Goal: Task Accomplishment & Management: Use online tool/utility

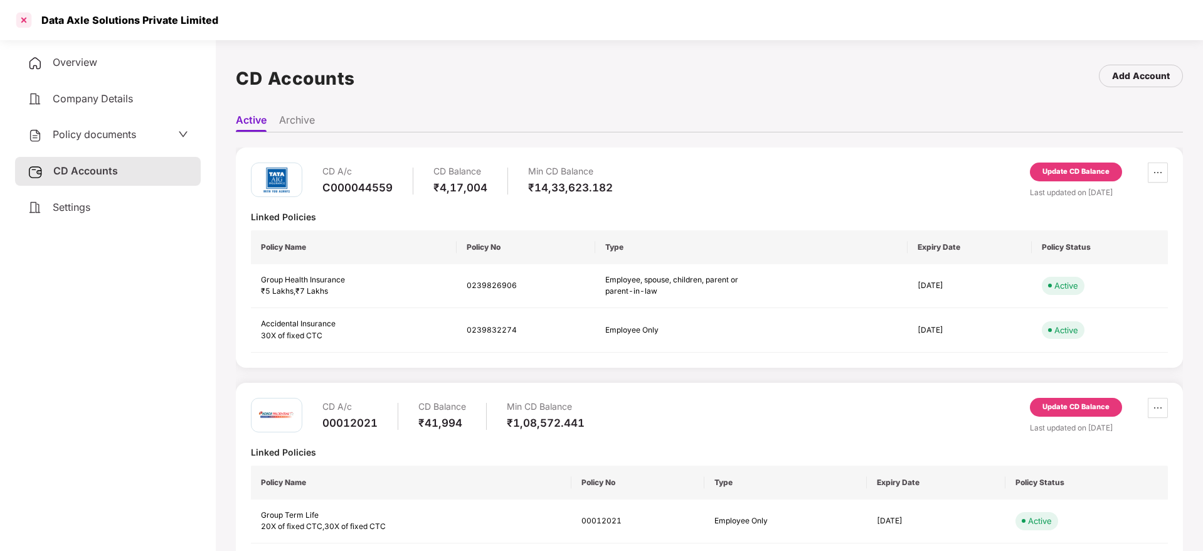
click at [23, 16] on div at bounding box center [24, 20] width 20 height 20
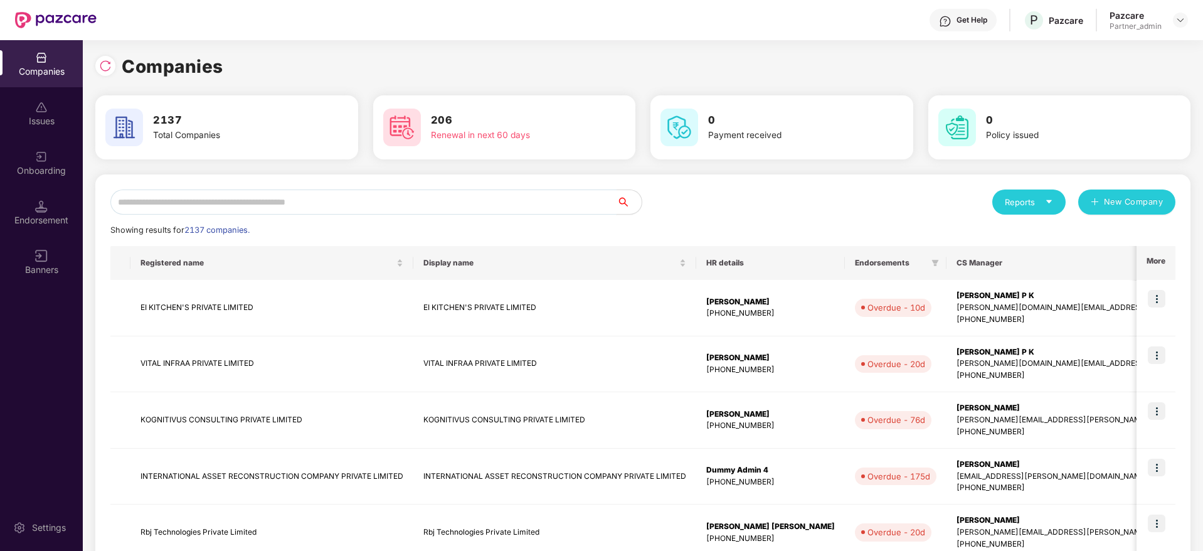
click at [183, 209] on input "text" at bounding box center [363, 201] width 506 height 25
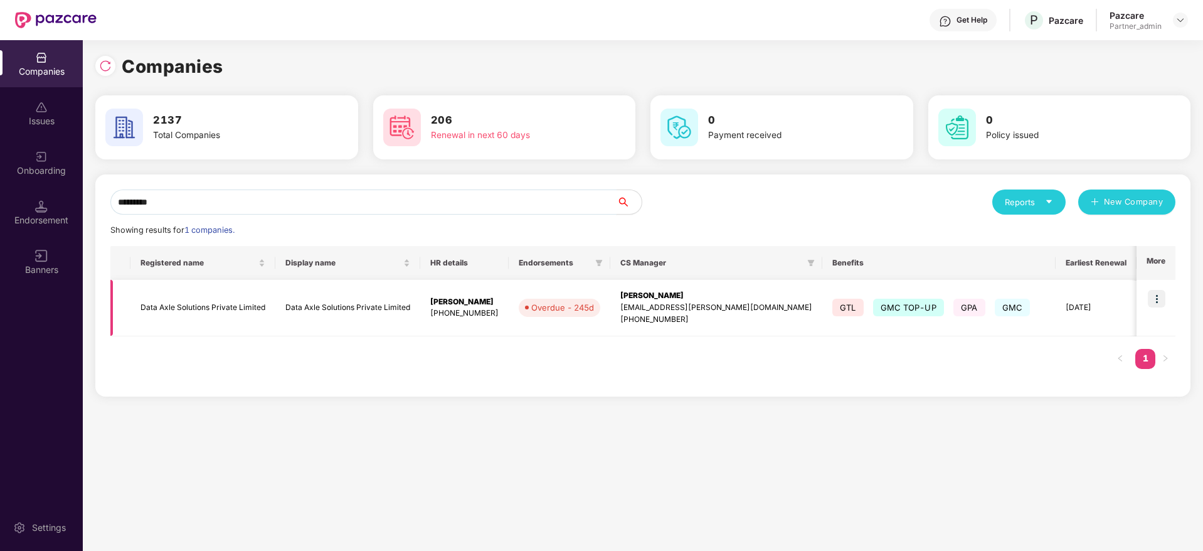
type input "*********"
click at [649, 300] on div "[PERSON_NAME]" at bounding box center [716, 296] width 192 height 12
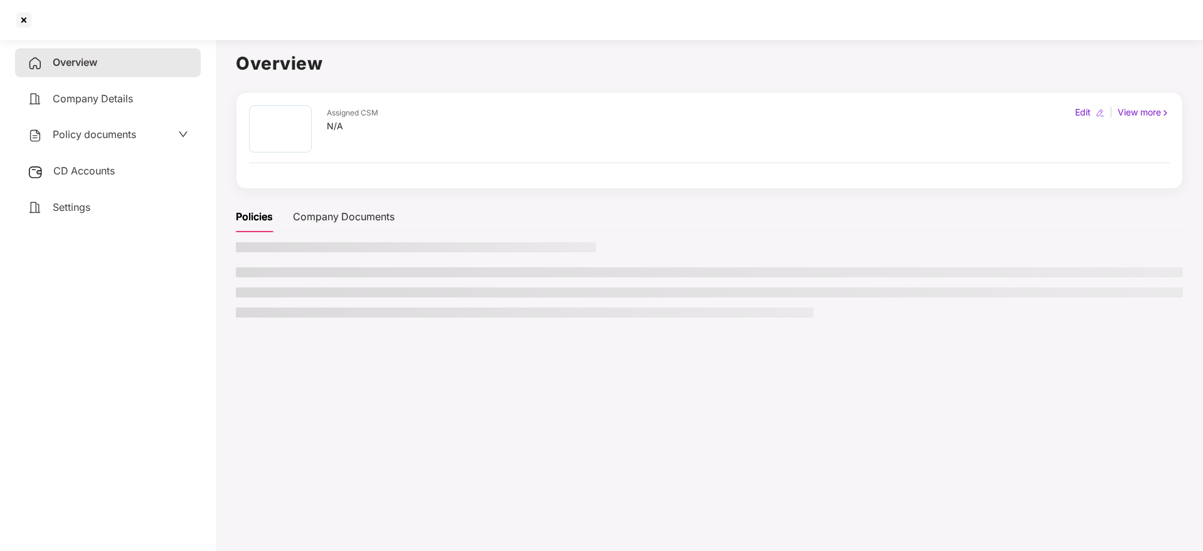
click at [50, 167] on div "CD Accounts" at bounding box center [108, 171] width 186 height 29
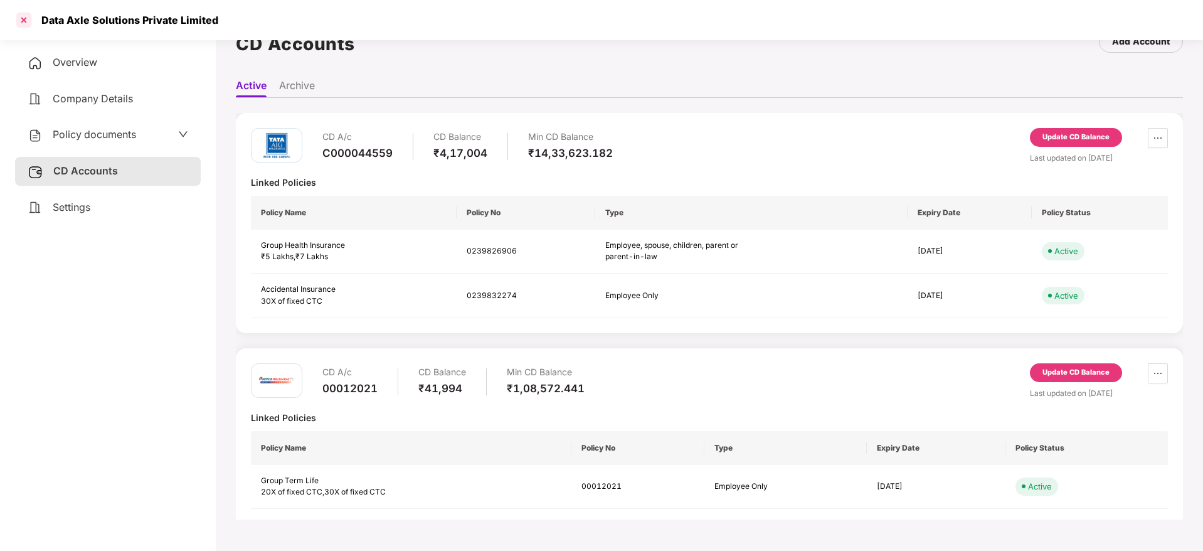
click at [25, 18] on div at bounding box center [24, 20] width 20 height 20
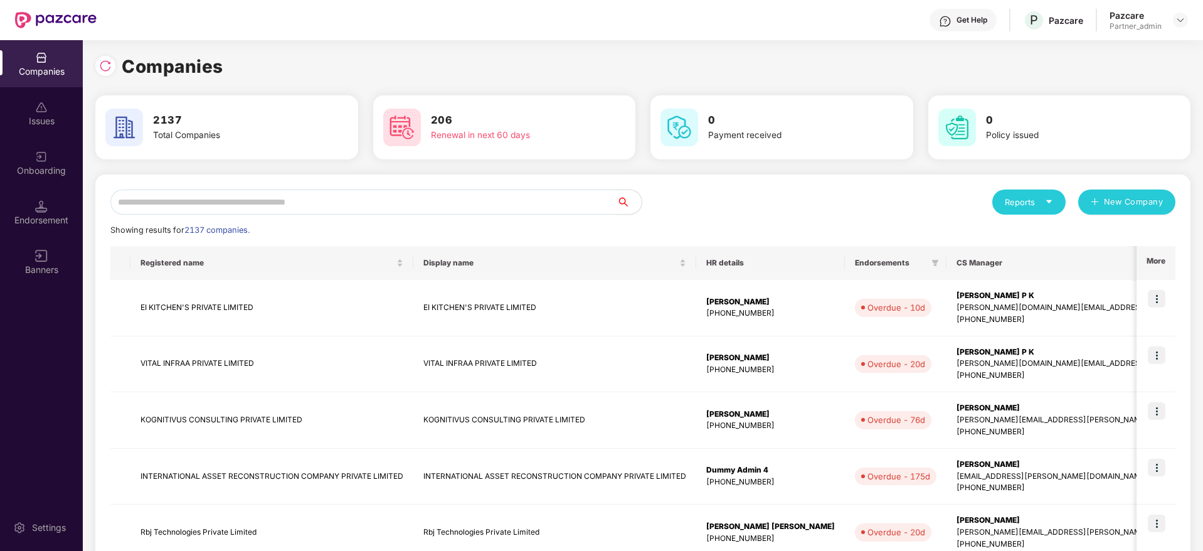
click at [250, 207] on input "text" at bounding box center [363, 201] width 506 height 25
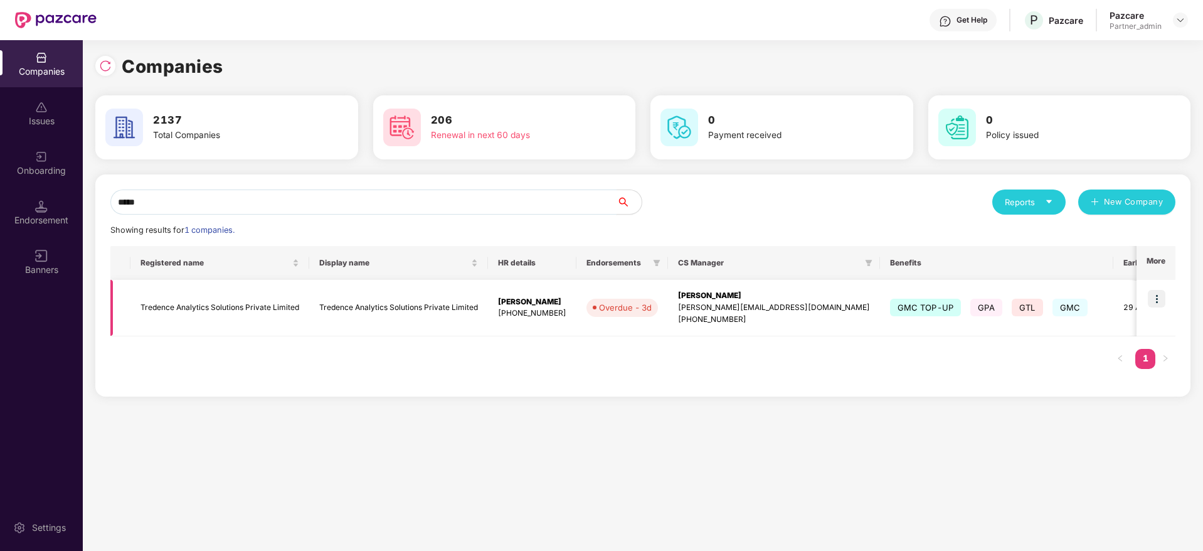
type input "*****"
click at [1157, 304] on img at bounding box center [1157, 299] width 18 height 18
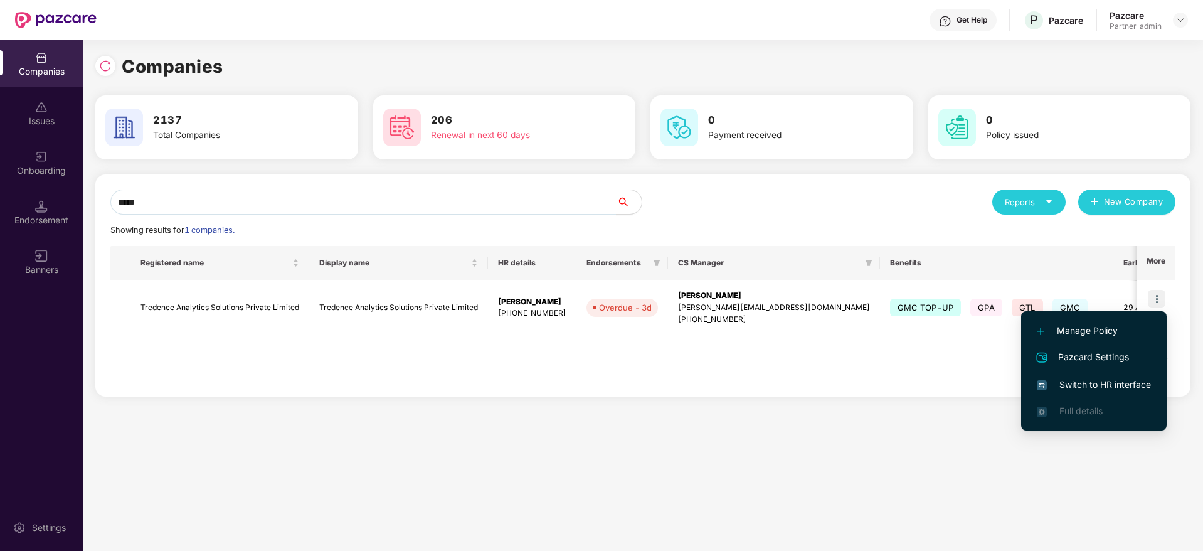
click at [1099, 376] on li "Switch to HR interface" at bounding box center [1094, 384] width 146 height 26
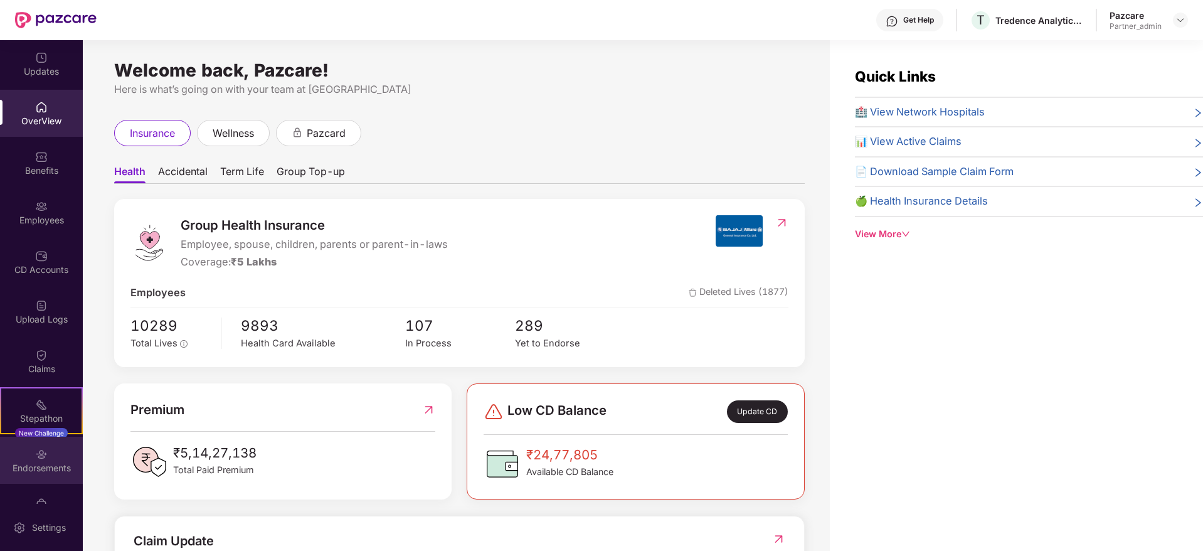
click at [40, 464] on div "Endorsements" at bounding box center [41, 468] width 83 height 13
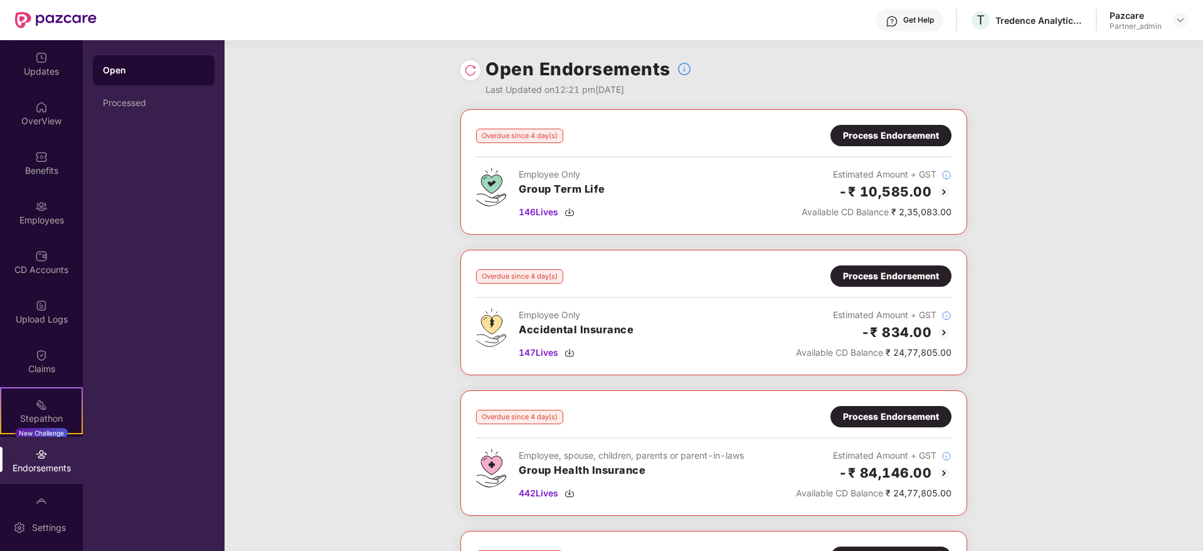
click at [471, 75] on img at bounding box center [470, 70] width 13 height 13
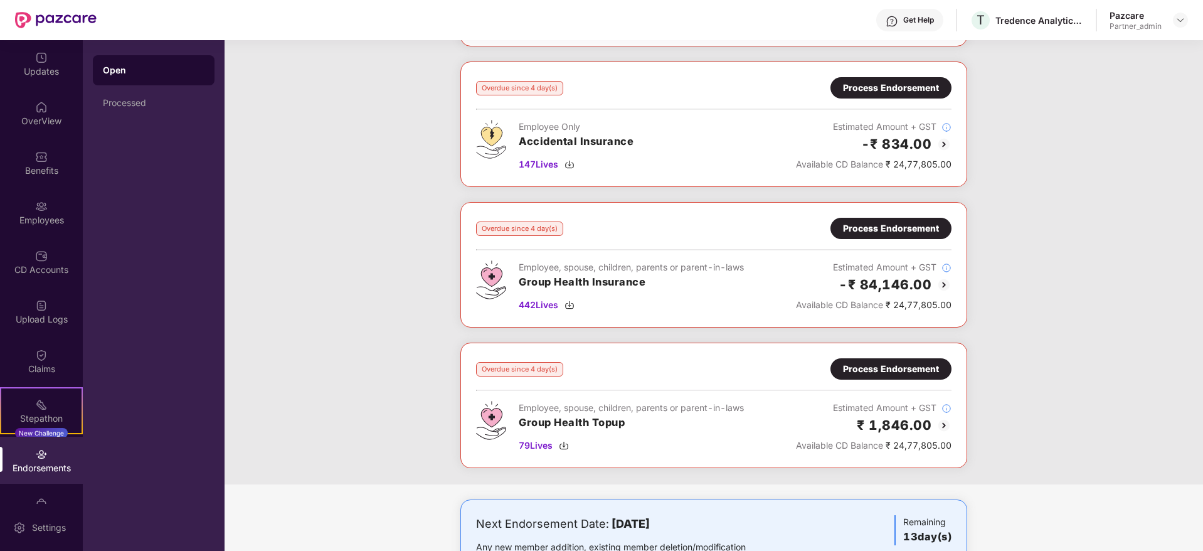
scroll to position [282, 0]
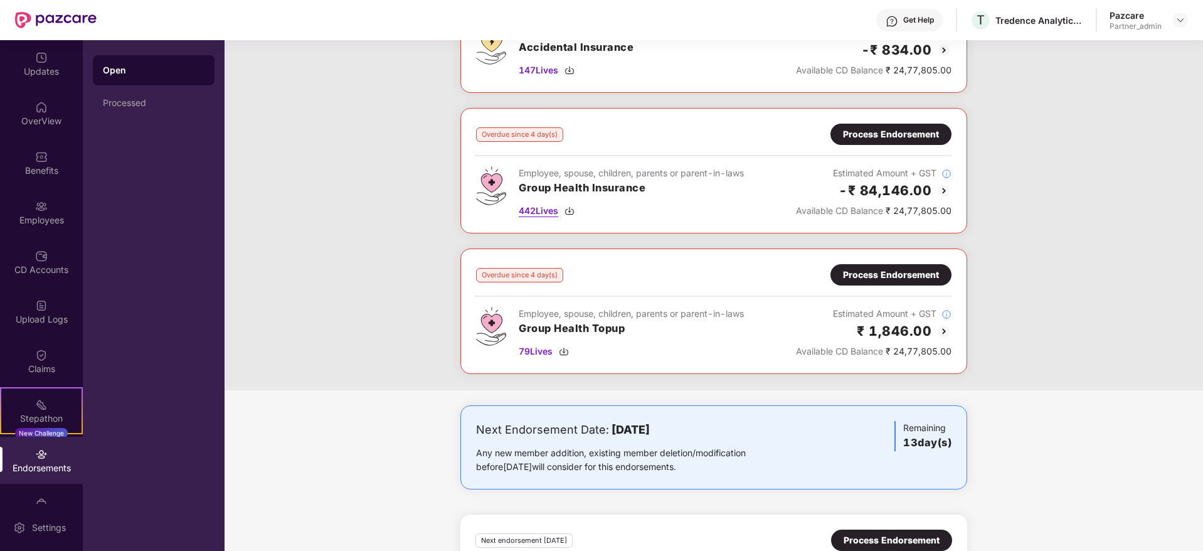
click at [570, 204] on div "442 Lives" at bounding box center [631, 211] width 225 height 14
click at [568, 353] on img at bounding box center [564, 351] width 10 height 10
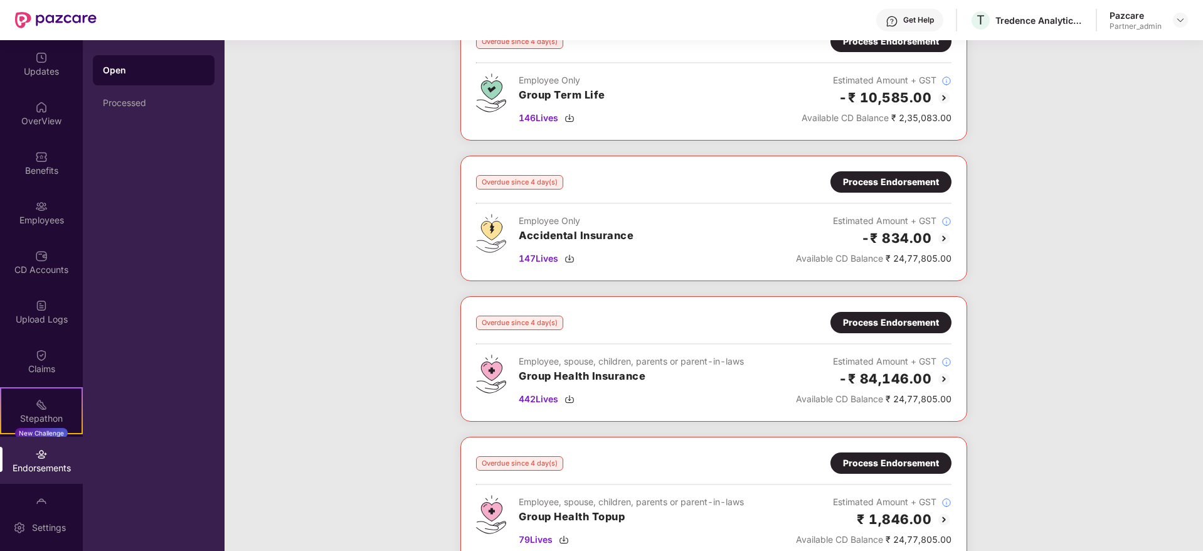
scroll to position [0, 0]
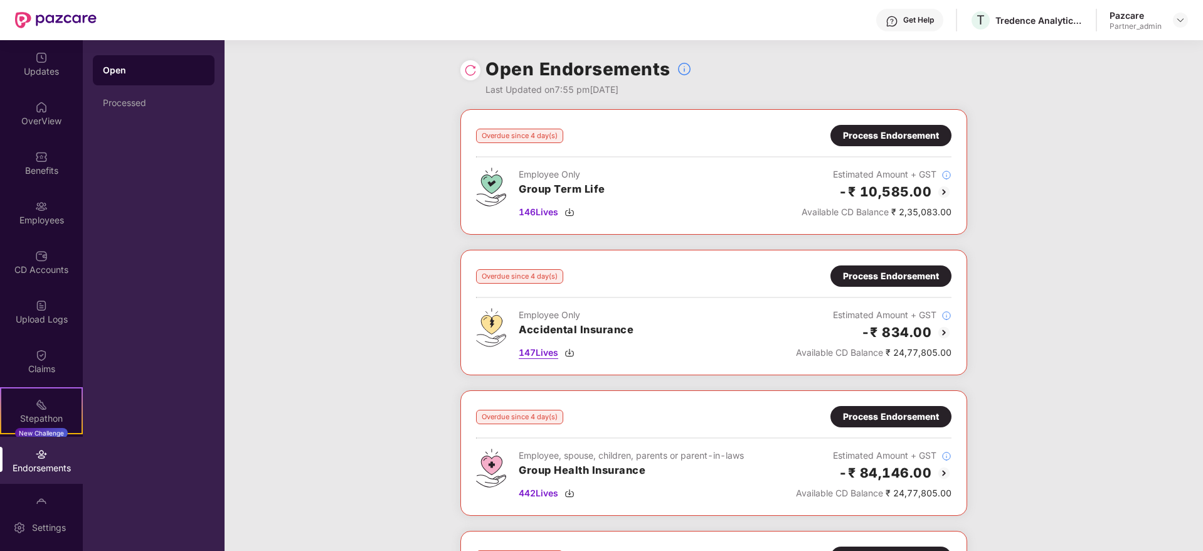
click at [571, 350] on img at bounding box center [569, 352] width 10 height 10
click at [570, 213] on img at bounding box center [569, 212] width 10 height 10
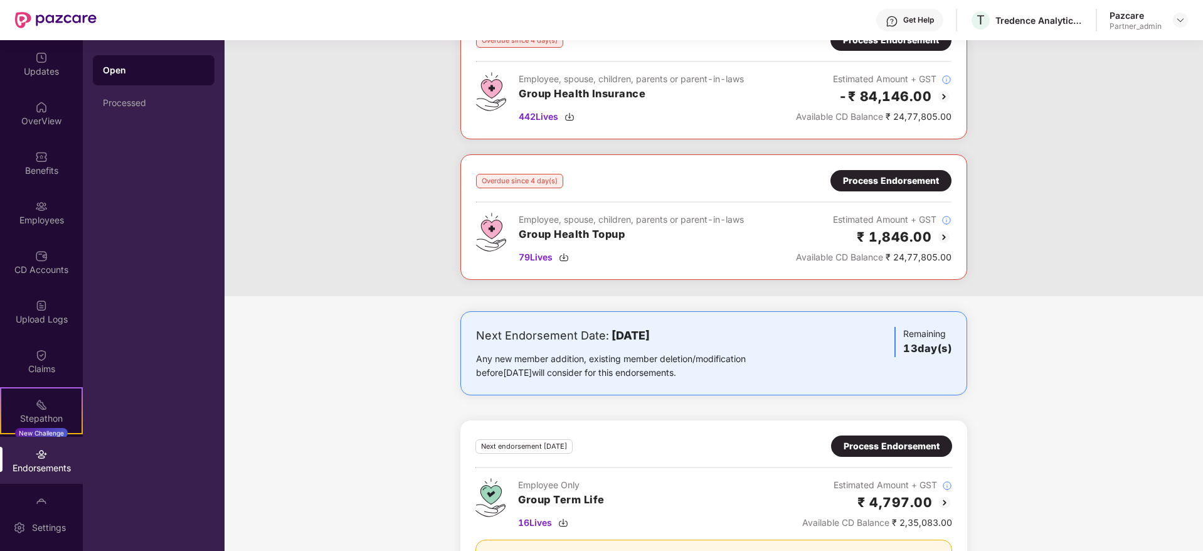
scroll to position [282, 0]
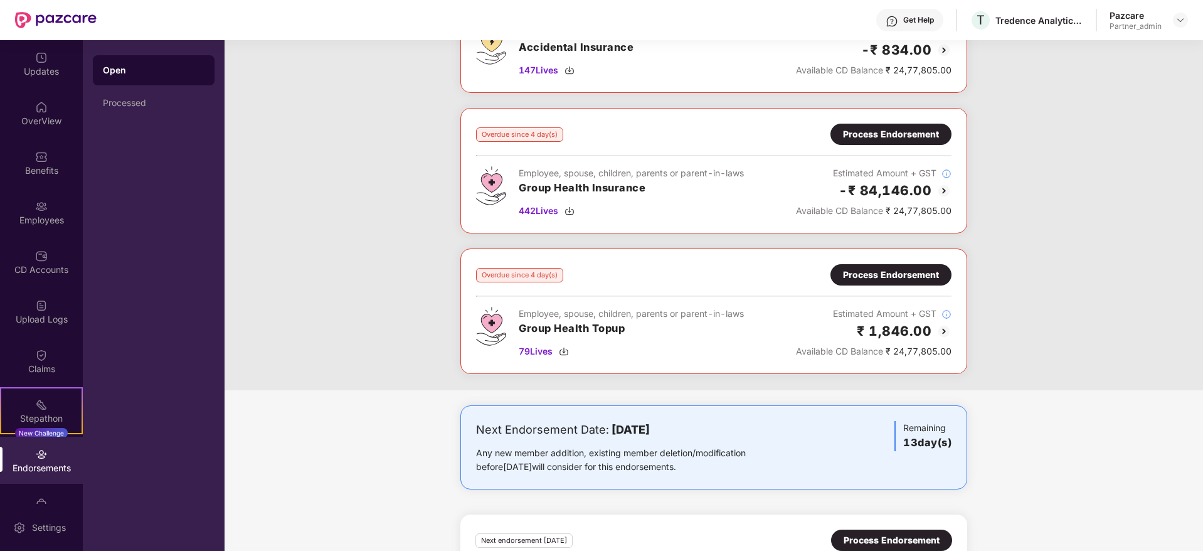
click at [921, 130] on div "Process Endorsement" at bounding box center [891, 134] width 96 height 14
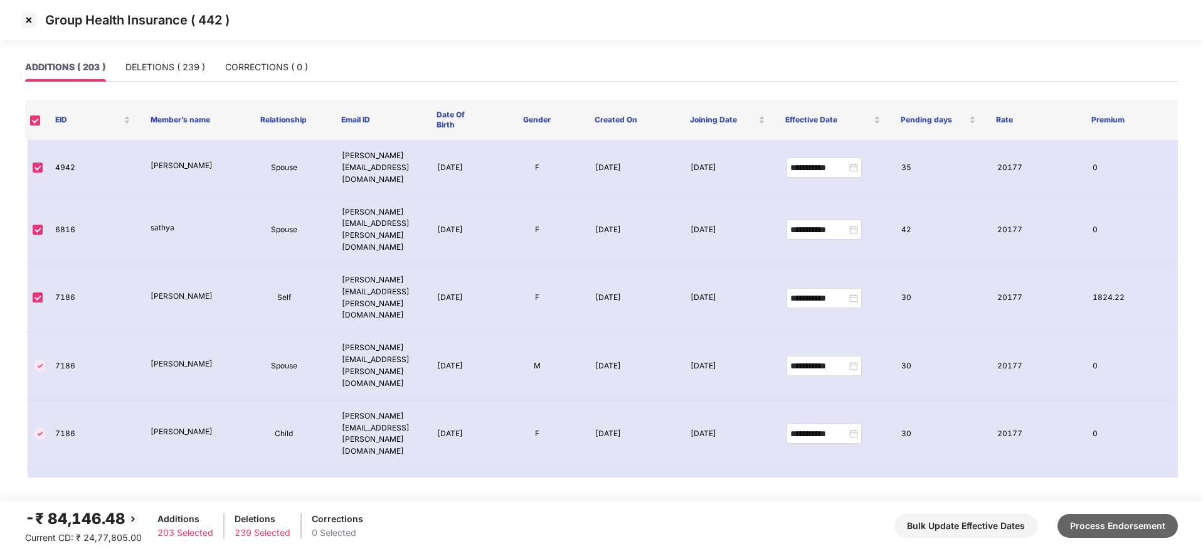
click at [1123, 524] on button "Process Endorsement" at bounding box center [1117, 526] width 120 height 24
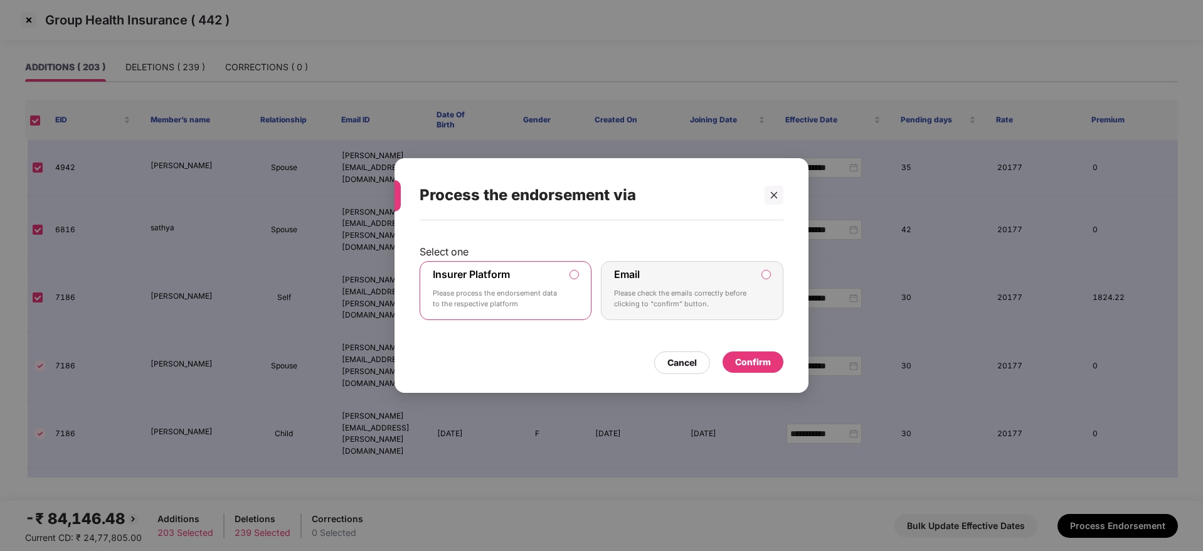
click at [763, 366] on div "Confirm" at bounding box center [753, 362] width 36 height 14
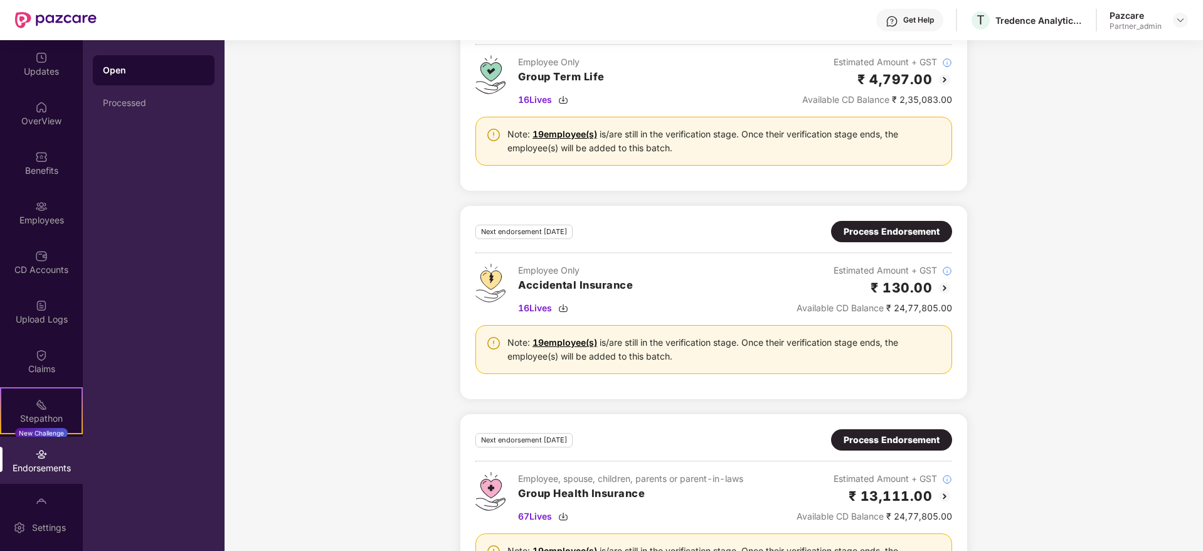
scroll to position [94, 0]
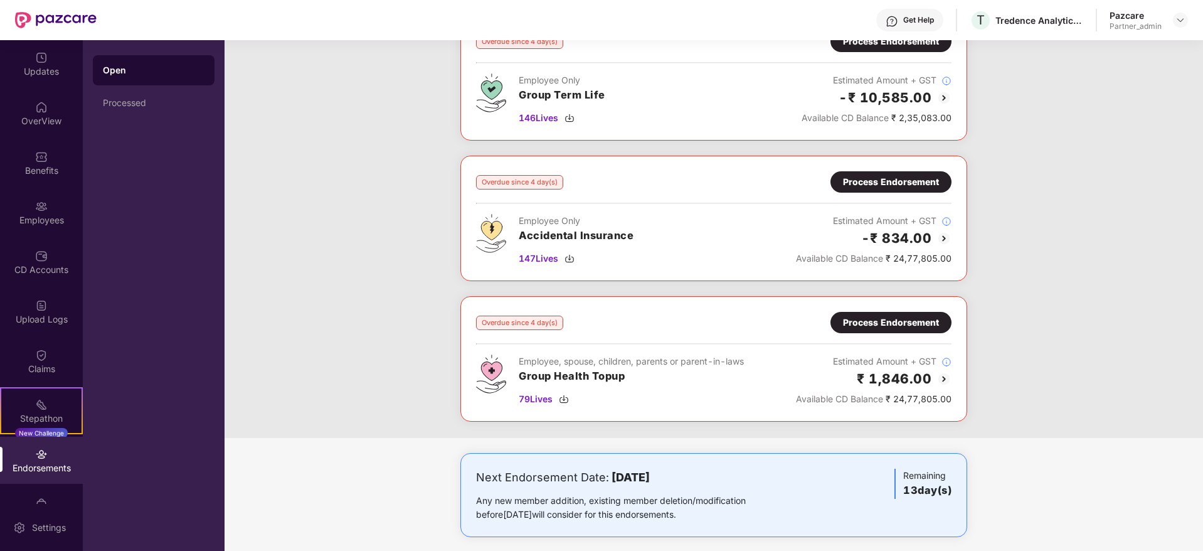
click at [877, 315] on div "Process Endorsement" at bounding box center [891, 322] width 96 height 14
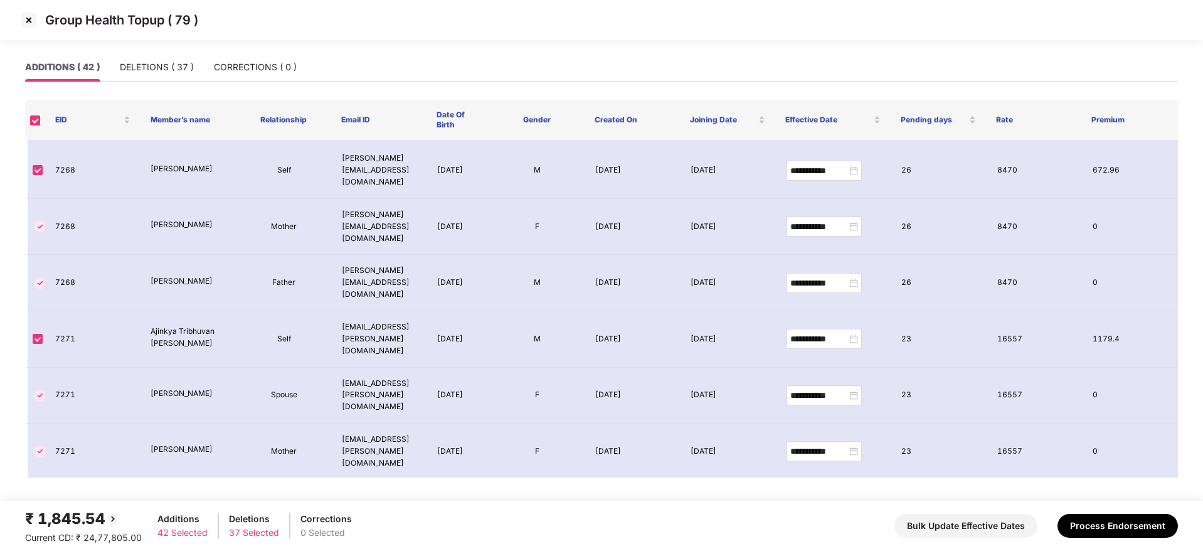
scroll to position [1317, 0]
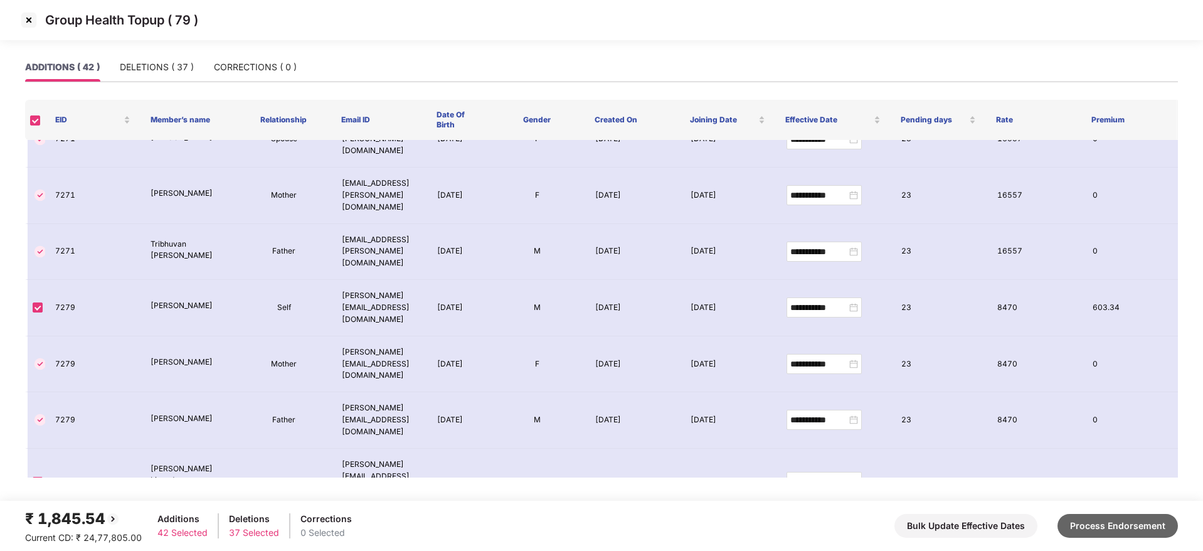
click at [1110, 516] on button "Process Endorsement" at bounding box center [1117, 526] width 120 height 24
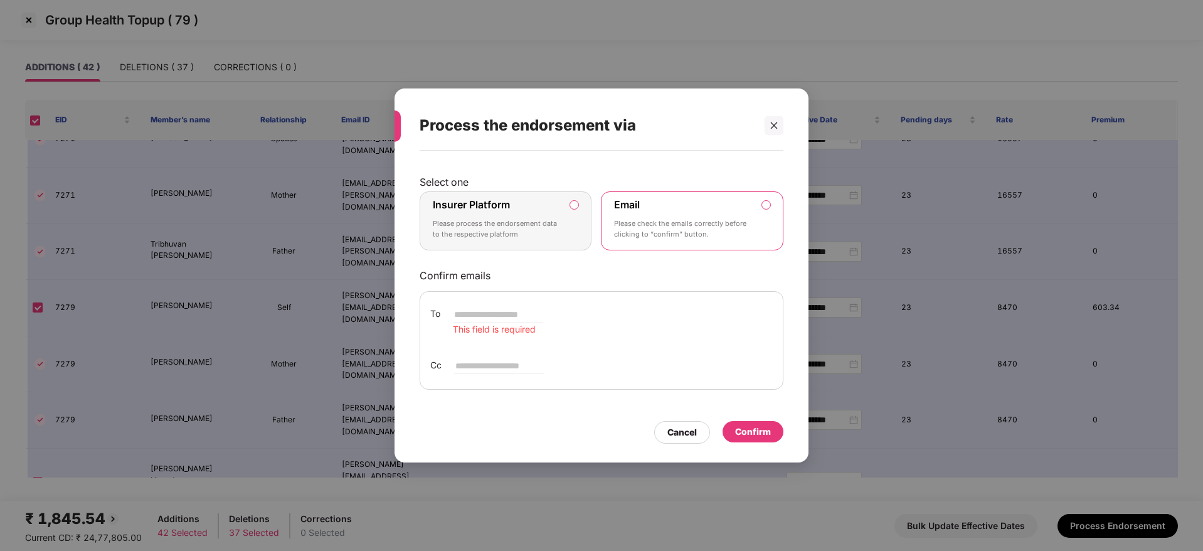
click at [543, 241] on div "Insurer Platform Please process the endorsement data to the respective platform" at bounding box center [497, 220] width 128 height 45
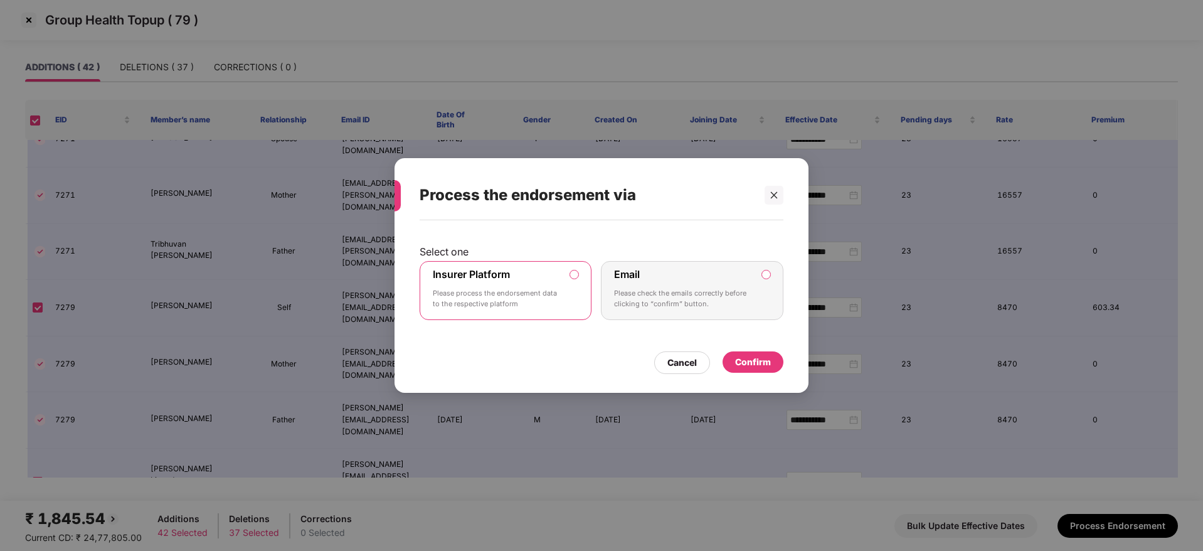
click at [769, 363] on div "Confirm" at bounding box center [753, 362] width 36 height 14
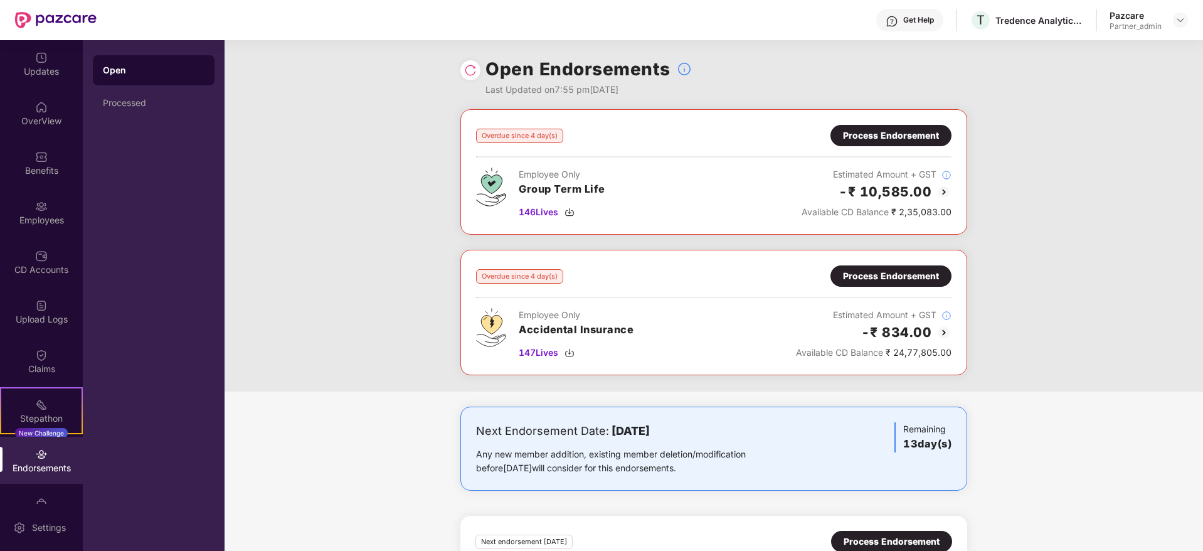
click at [893, 273] on div "Process Endorsement" at bounding box center [891, 276] width 96 height 14
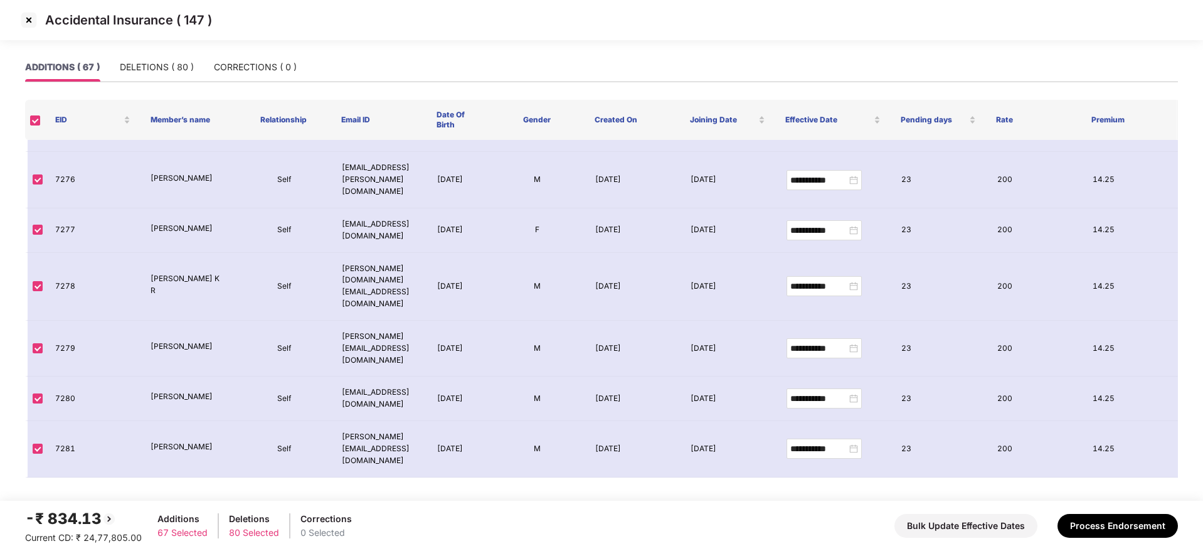
scroll to position [1411, 0]
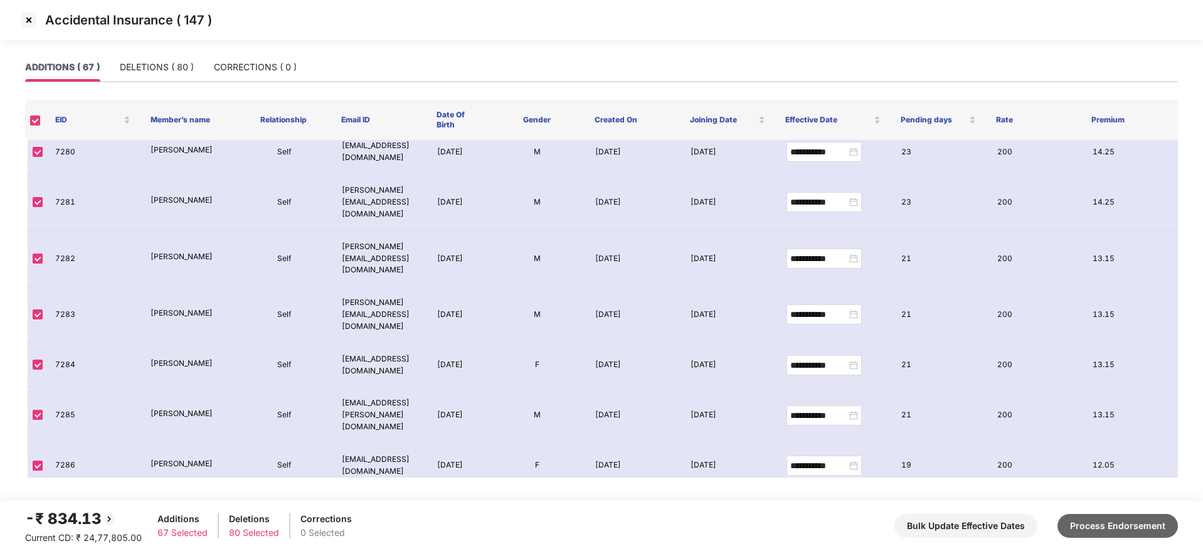
click at [1103, 518] on button "Process Endorsement" at bounding box center [1117, 526] width 120 height 24
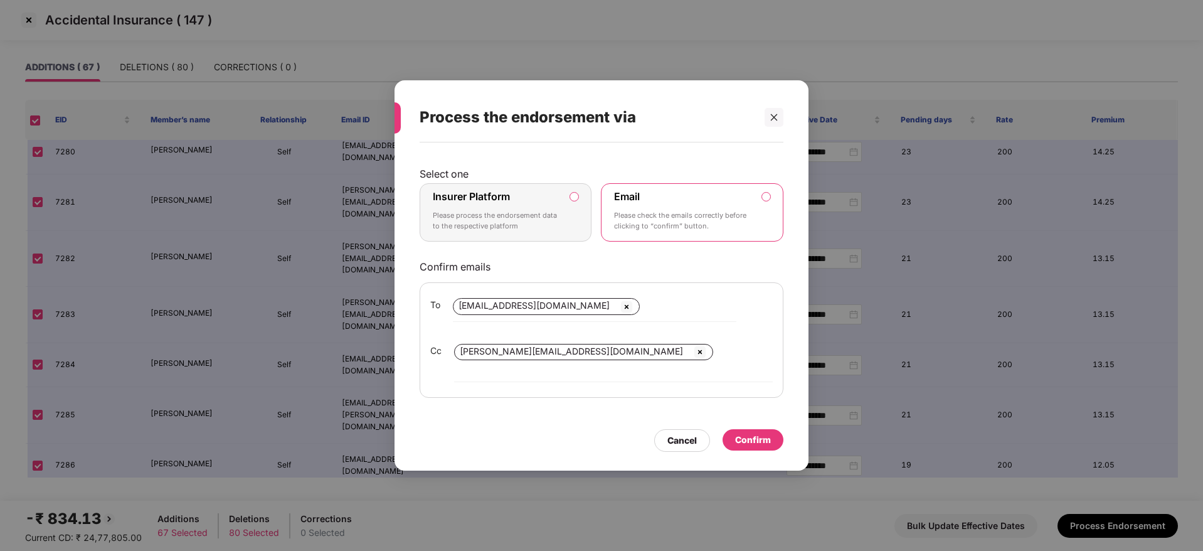
click at [556, 204] on div "Insurer Platform Please process the endorsement data to the respective platform" at bounding box center [497, 212] width 128 height 45
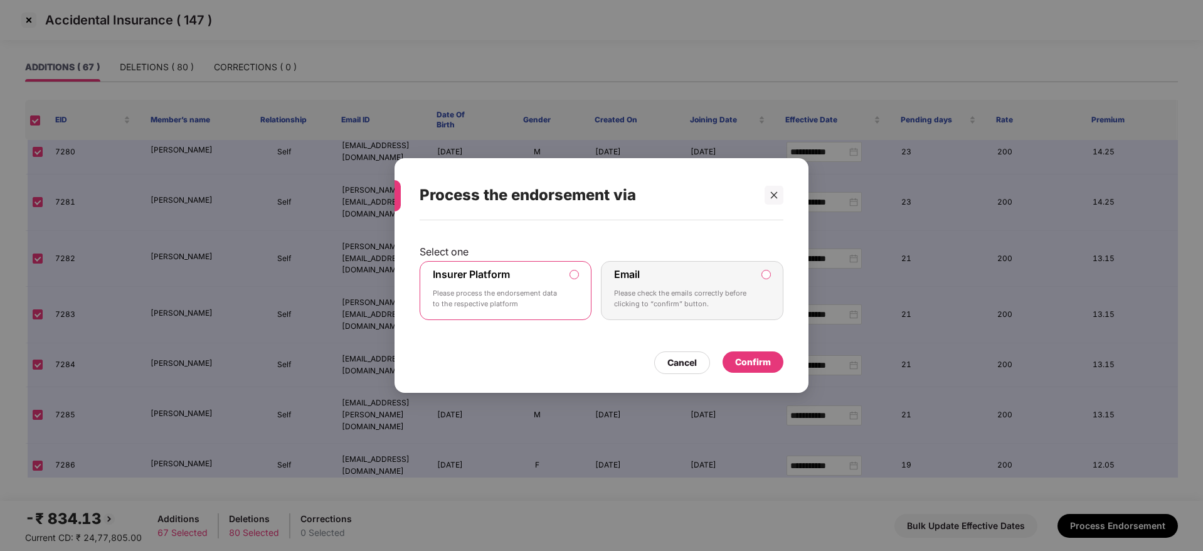
click at [746, 357] on div "Confirm" at bounding box center [753, 362] width 36 height 14
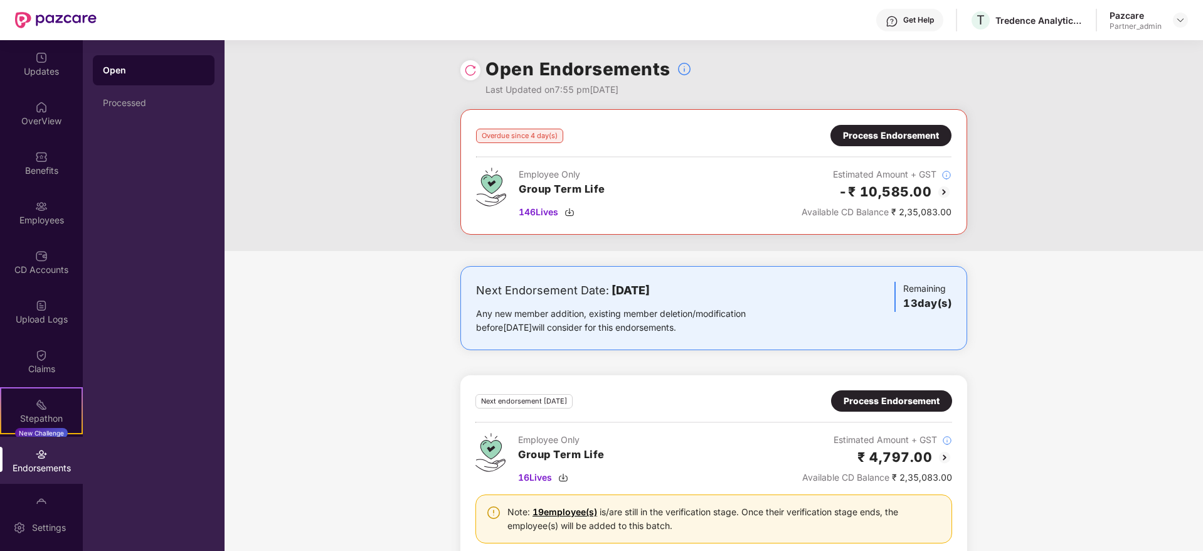
click at [861, 137] on div "Process Endorsement" at bounding box center [891, 136] width 96 height 14
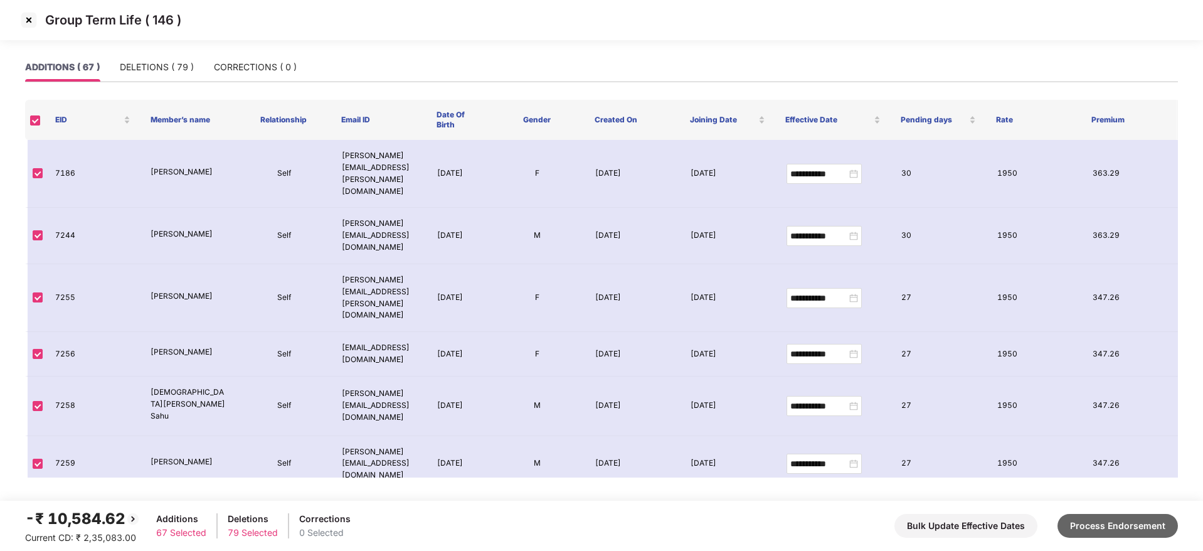
click at [1112, 526] on button "Process Endorsement" at bounding box center [1117, 526] width 120 height 24
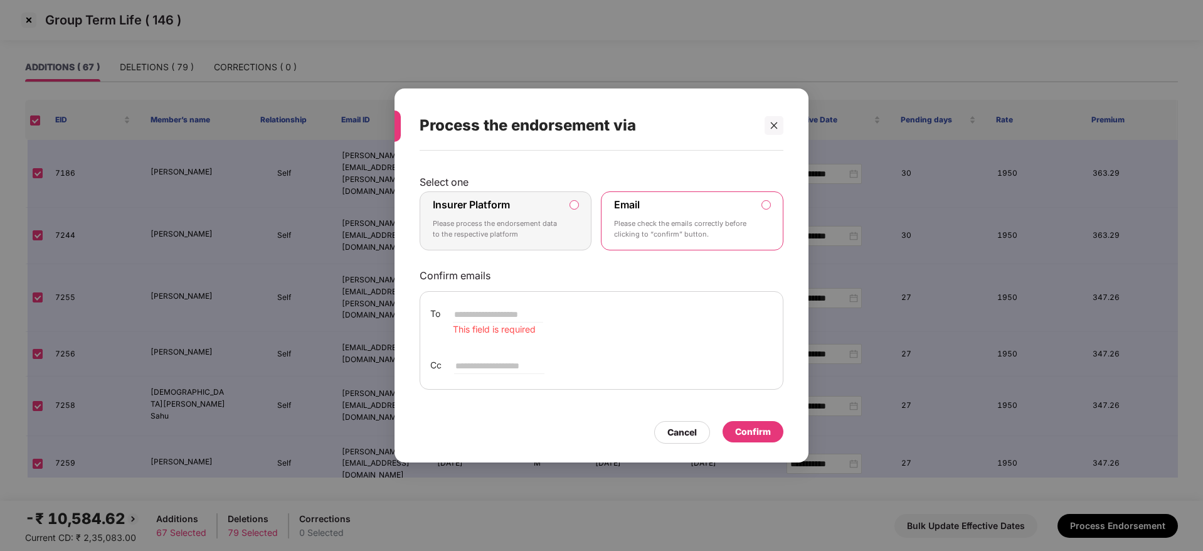
click at [567, 230] on label "Insurer Platform Please process the endorsement data to the respective platform" at bounding box center [506, 220] width 172 height 59
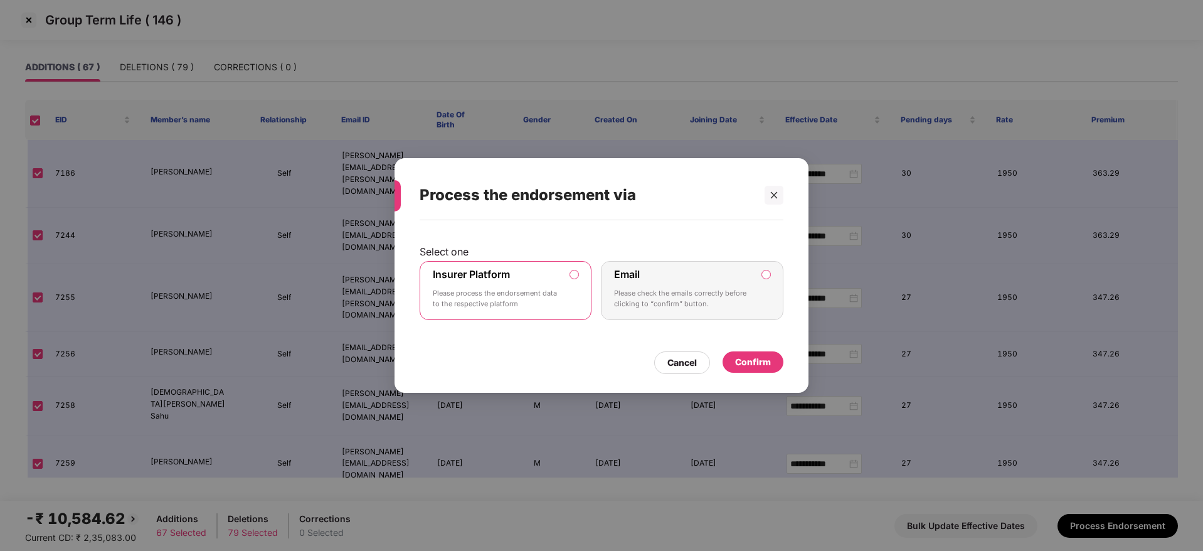
click at [759, 369] on div "Confirm" at bounding box center [753, 361] width 61 height 21
